Goal: Task Accomplishment & Management: Complete application form

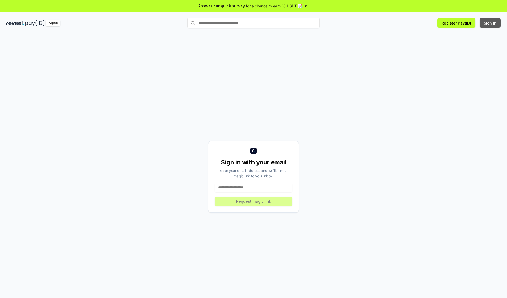
click at [490, 23] on button "Sign In" at bounding box center [489, 23] width 21 height 10
type input "**********"
click at [253, 201] on button "Request magic link" at bounding box center [254, 202] width 78 height 10
